Goal: Task Accomplishment & Management: Manage account settings

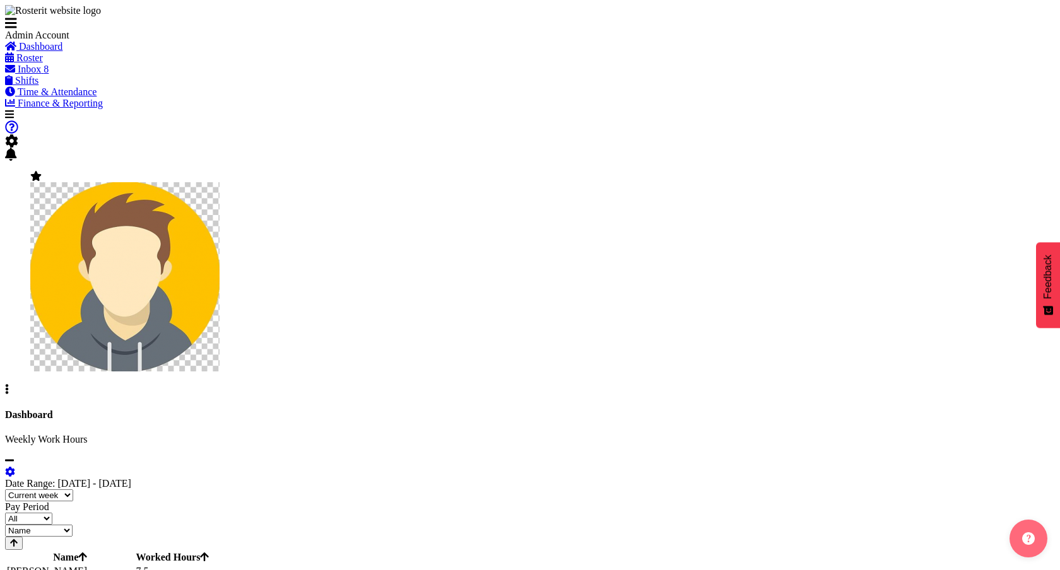
click at [38, 86] on span "Shifts" at bounding box center [26, 80] width 23 height 11
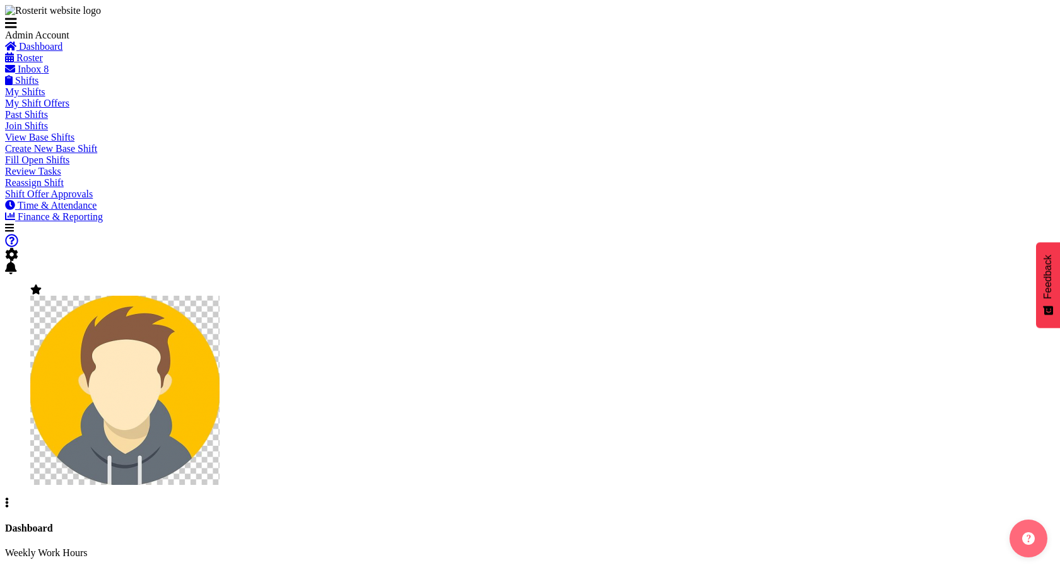
click at [62, 143] on span "View Base Shifts" at bounding box center [39, 137] width 69 height 11
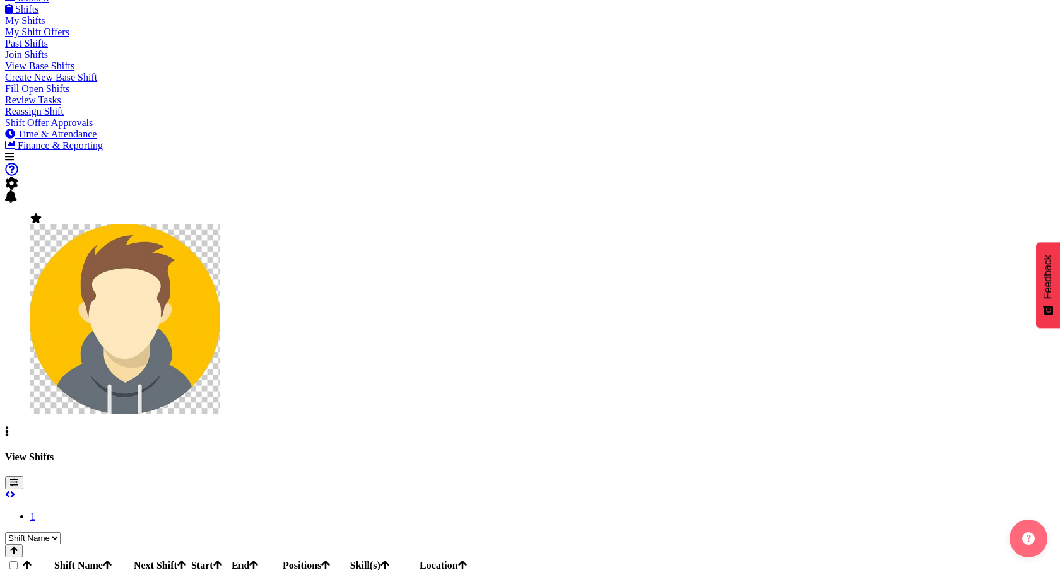
scroll to position [74, 0]
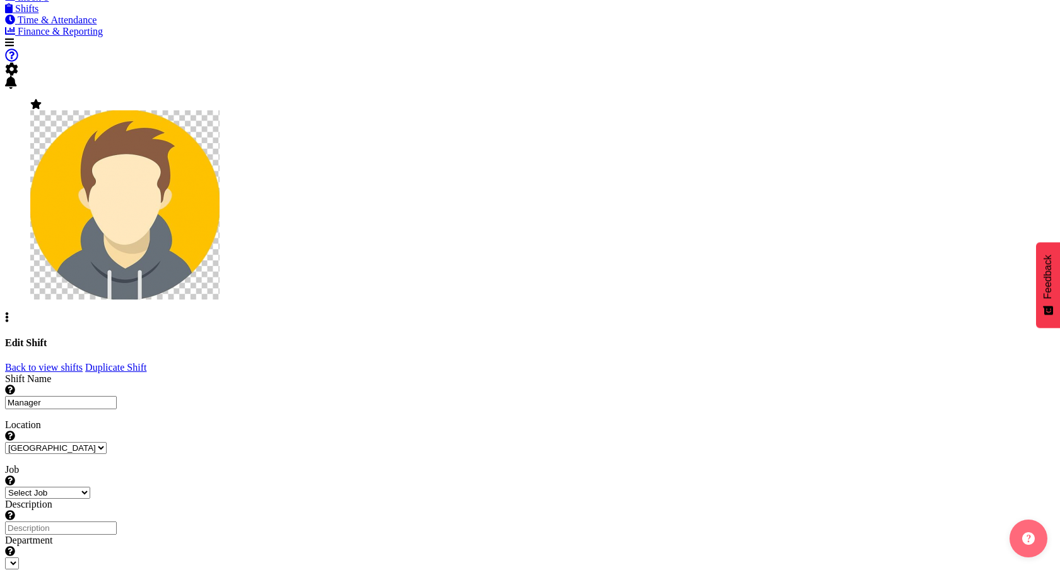
scroll to position [234, 0]
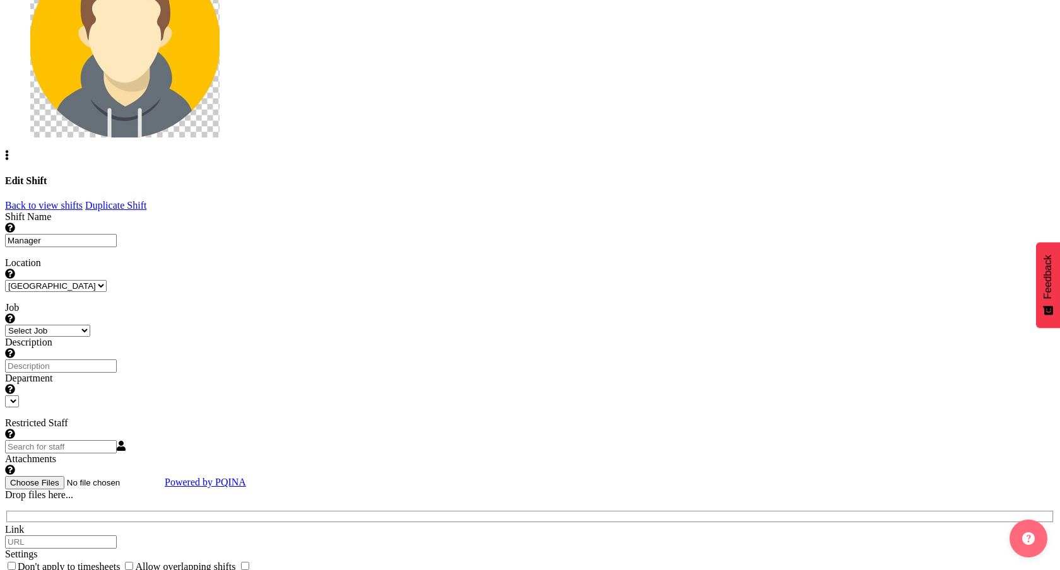
select select "1"
click at [249, 562] on input "When checked, hours from this shift will be paid but won't count against the em…" at bounding box center [245, 566] width 8 height 8
checkbox input "true"
